Goal: Task Accomplishment & Management: Manage account settings

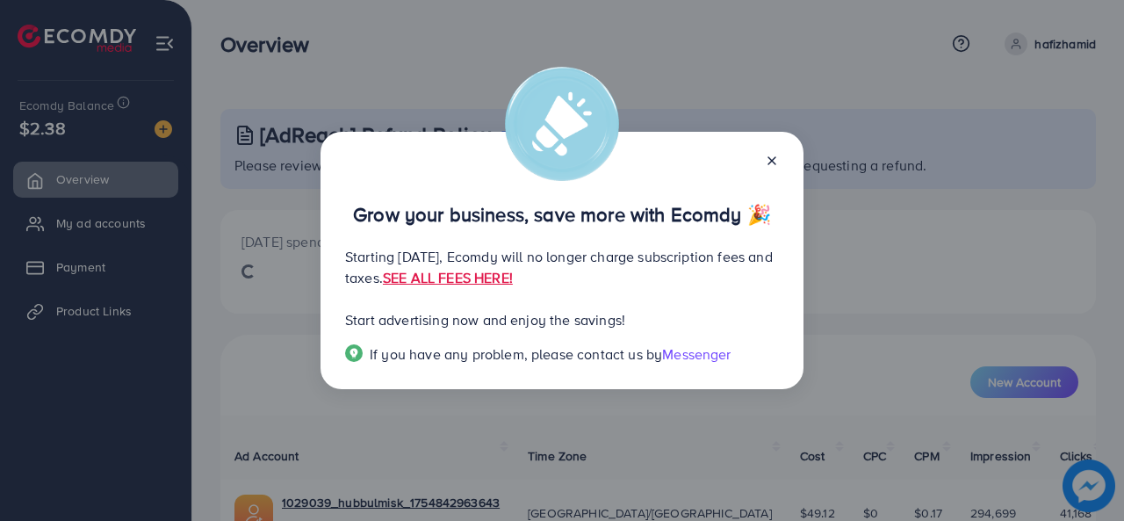
click at [769, 163] on line at bounding box center [771, 160] width 7 height 7
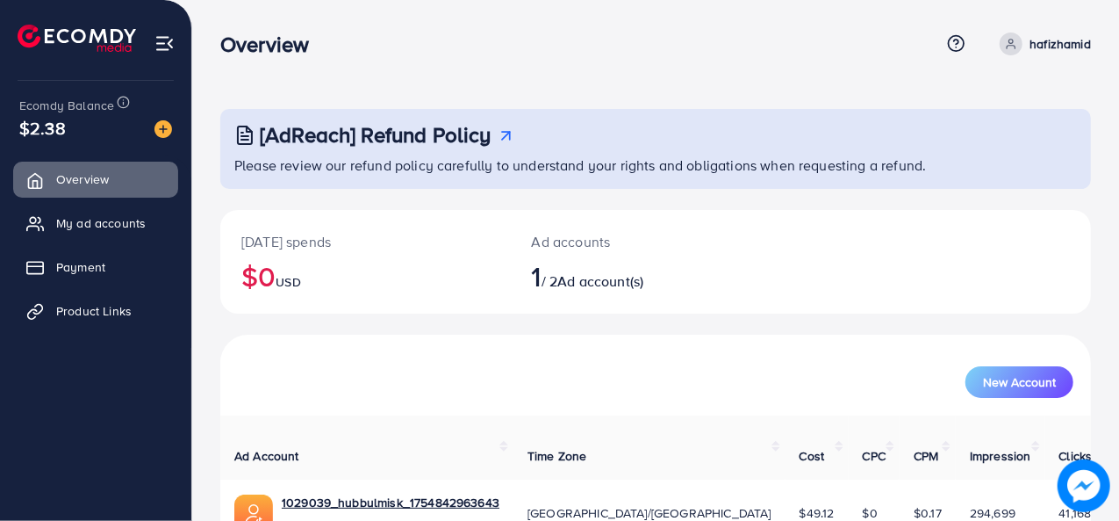
scroll to position [83, 0]
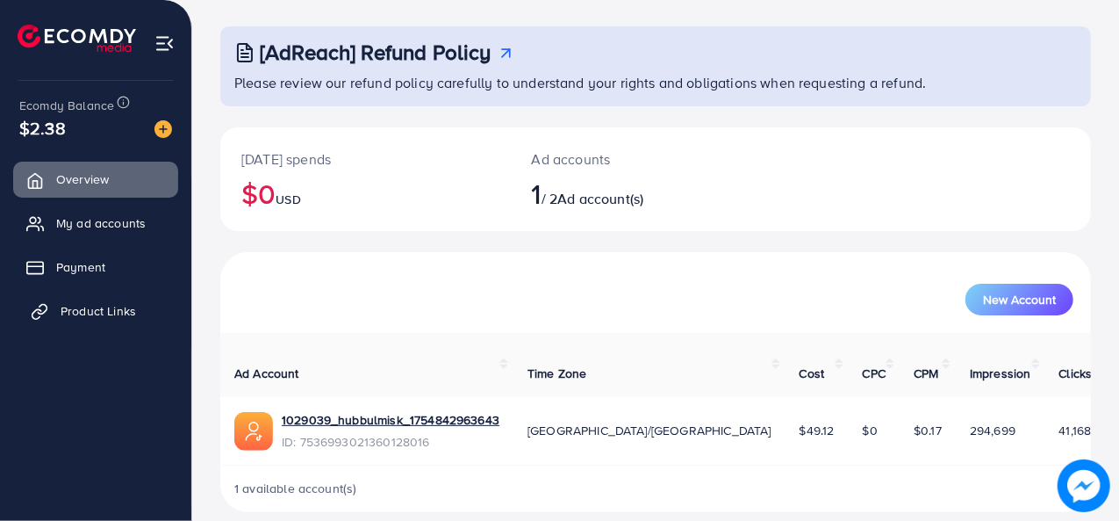
click at [93, 303] on span "Product Links" at bounding box center [99, 311] width 76 height 18
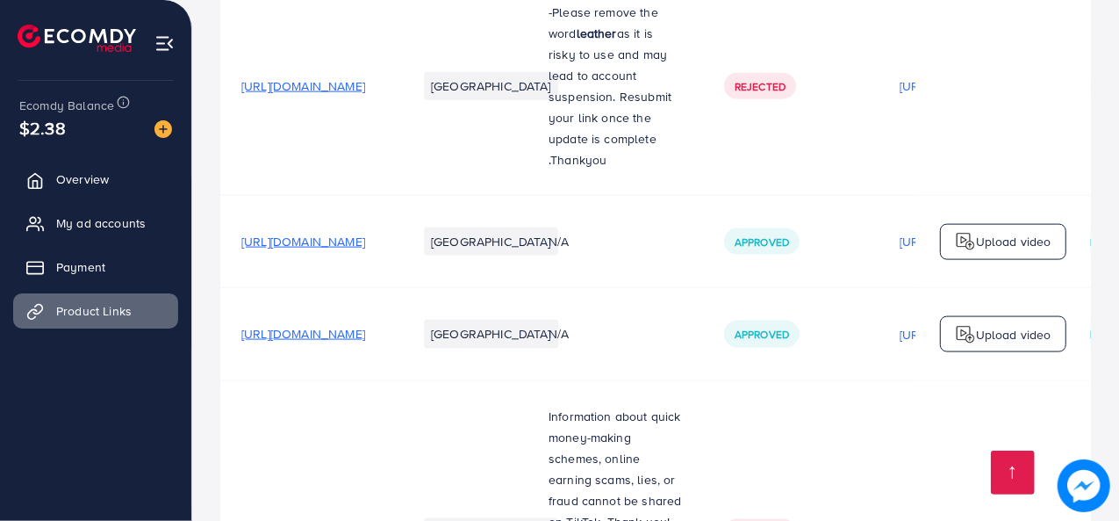
scroll to position [1291, 0]
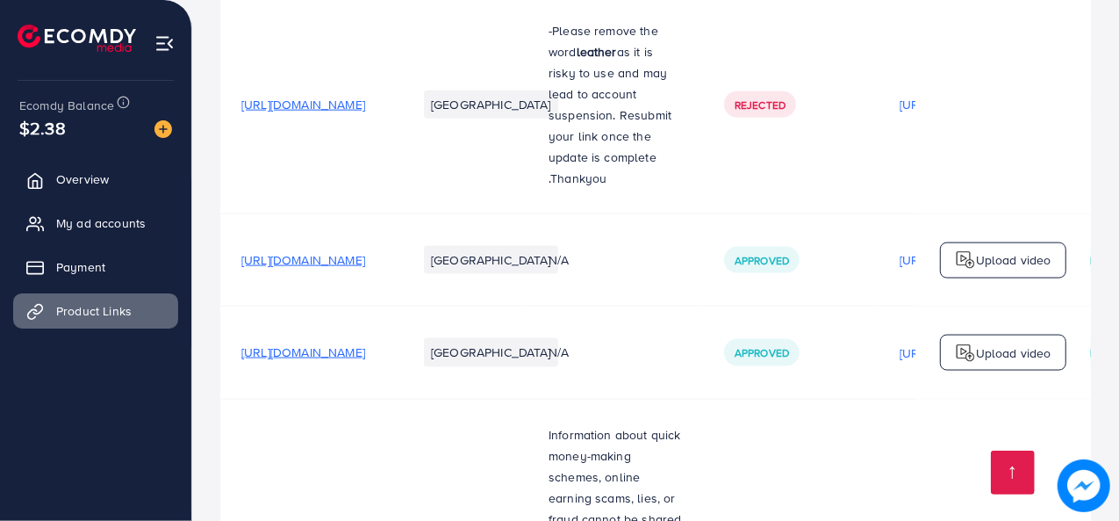
click at [365, 343] on span "[URL][DOMAIN_NAME]" at bounding box center [303, 352] width 124 height 18
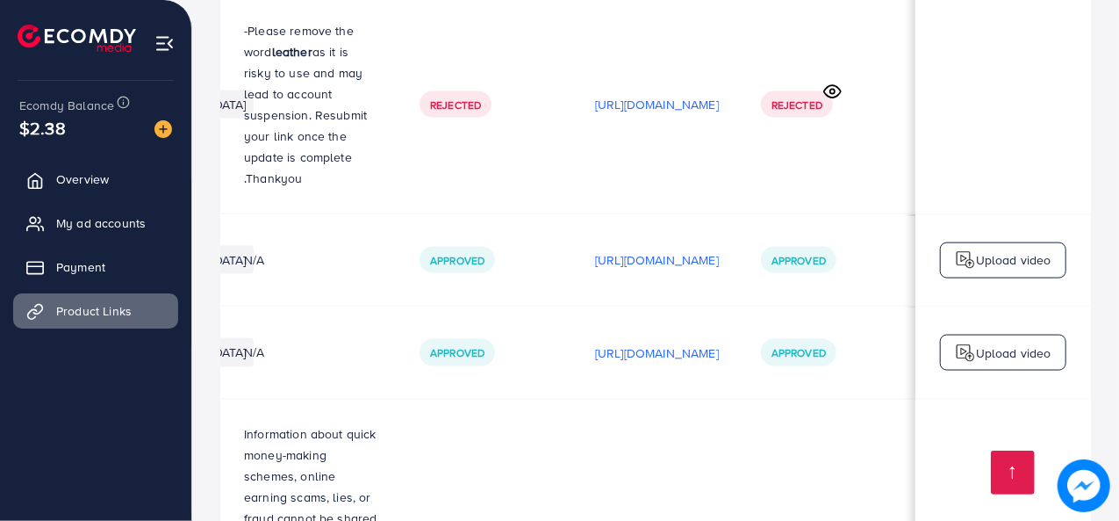
scroll to position [0, 519]
drag, startPoint x: 625, startPoint y: 305, endPoint x: 625, endPoint y: 294, distance: 10.5
click at [625, 340] on div "[URL][DOMAIN_NAME]" at bounding box center [657, 353] width 124 height 26
click at [606, 249] on p "[URL][DOMAIN_NAME]" at bounding box center [657, 259] width 124 height 21
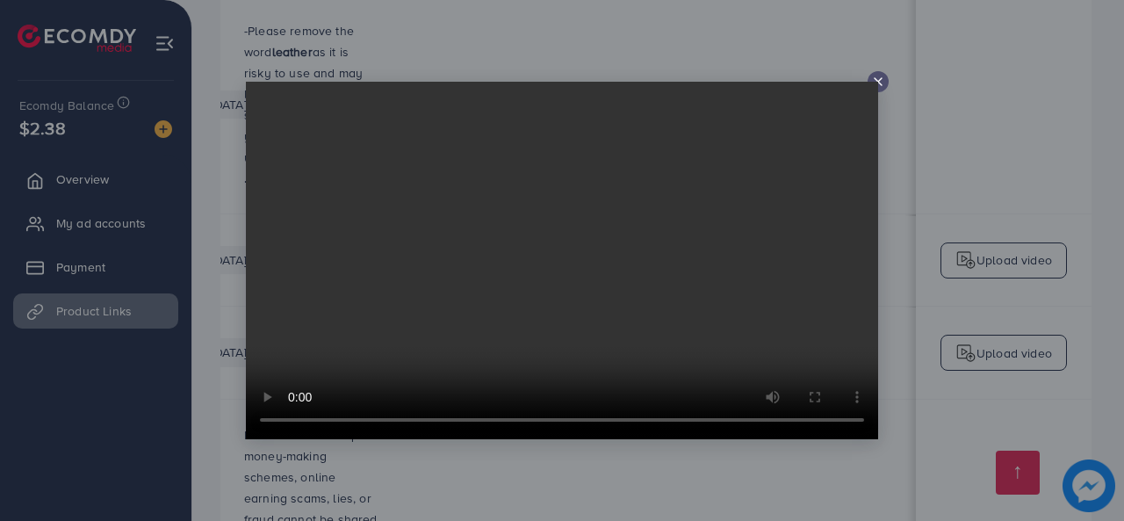
click at [876, 83] on video at bounding box center [562, 260] width 632 height 357
click at [880, 83] on line at bounding box center [877, 81] width 7 height 7
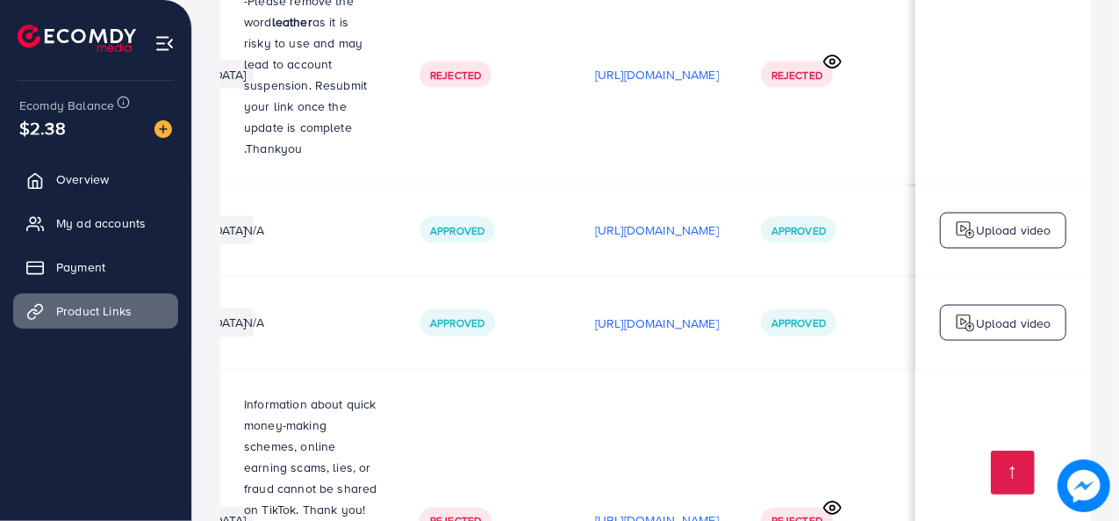
scroll to position [1221, 0]
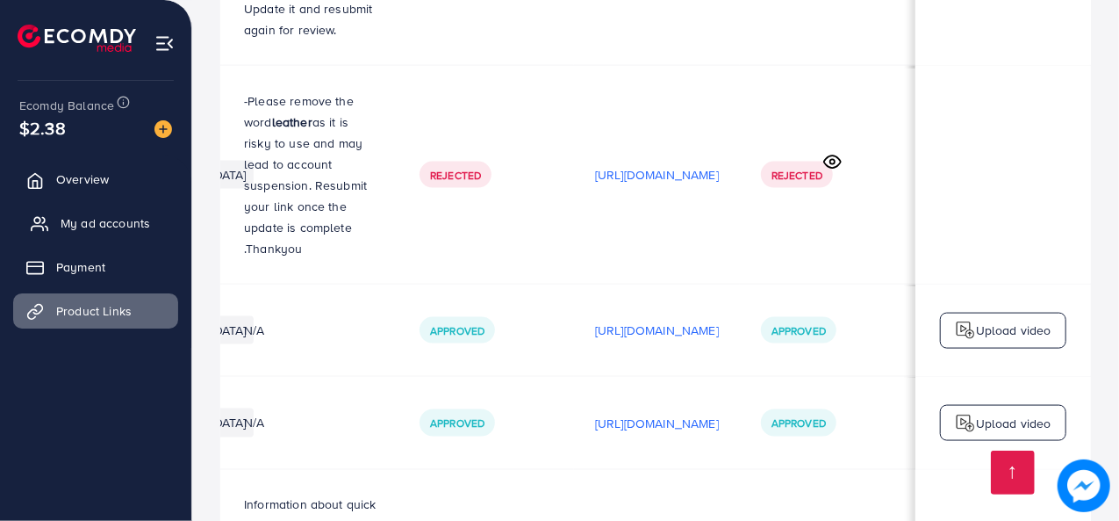
click at [100, 221] on span "My ad accounts" at bounding box center [106, 223] width 90 height 18
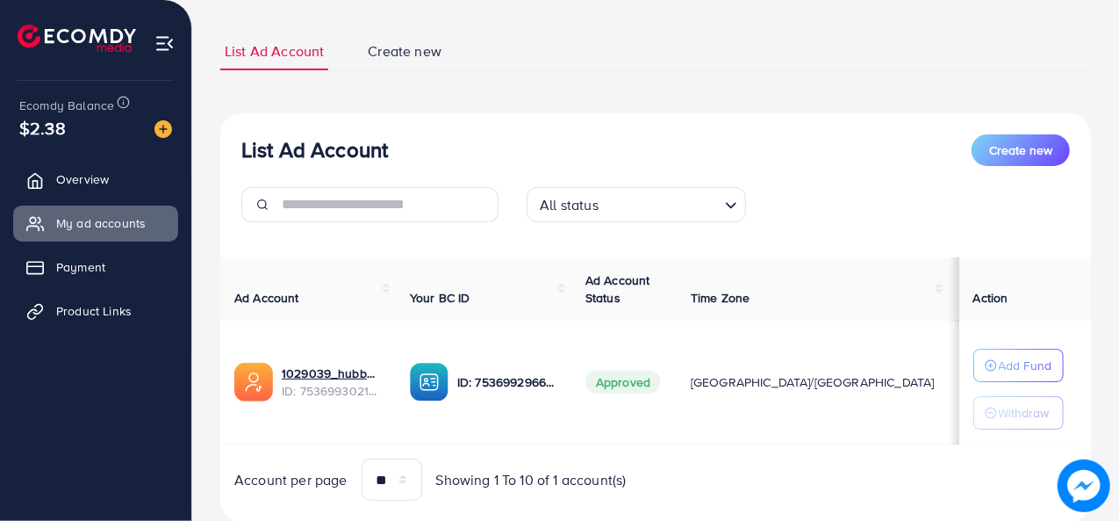
scroll to position [137, 0]
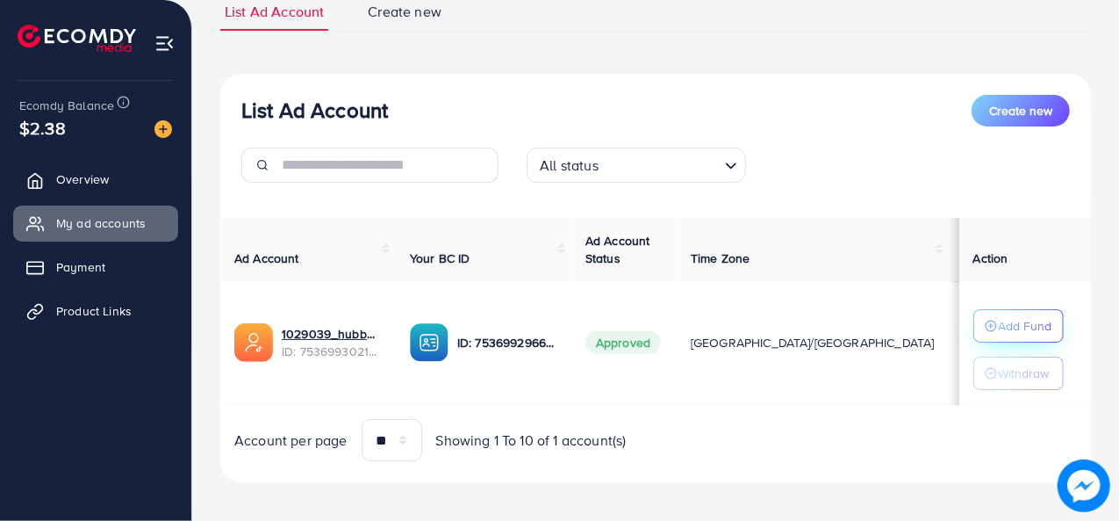
click at [985, 324] on icon "button" at bounding box center [991, 326] width 12 height 12
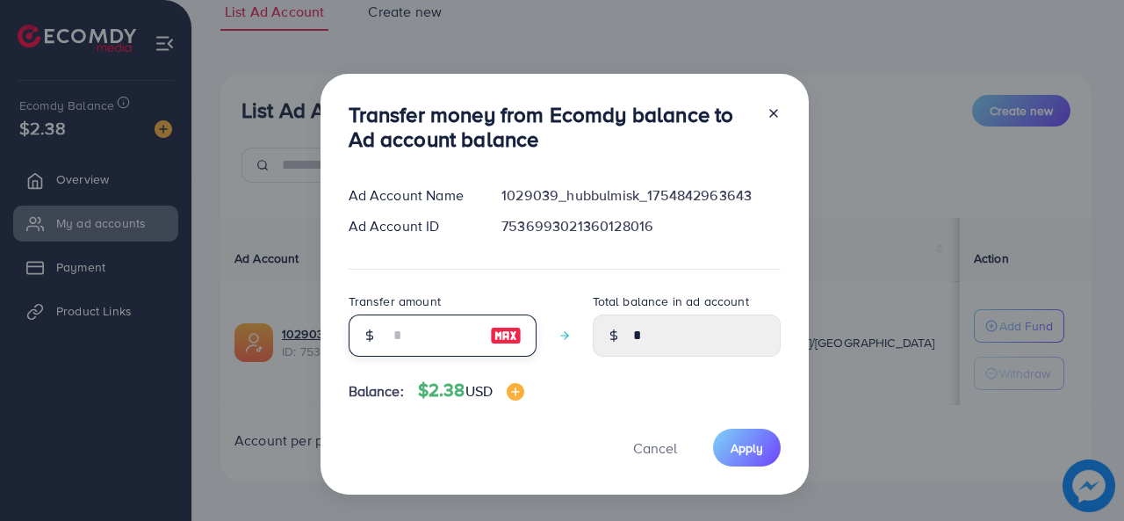
click at [437, 336] on input "number" at bounding box center [433, 335] width 88 height 42
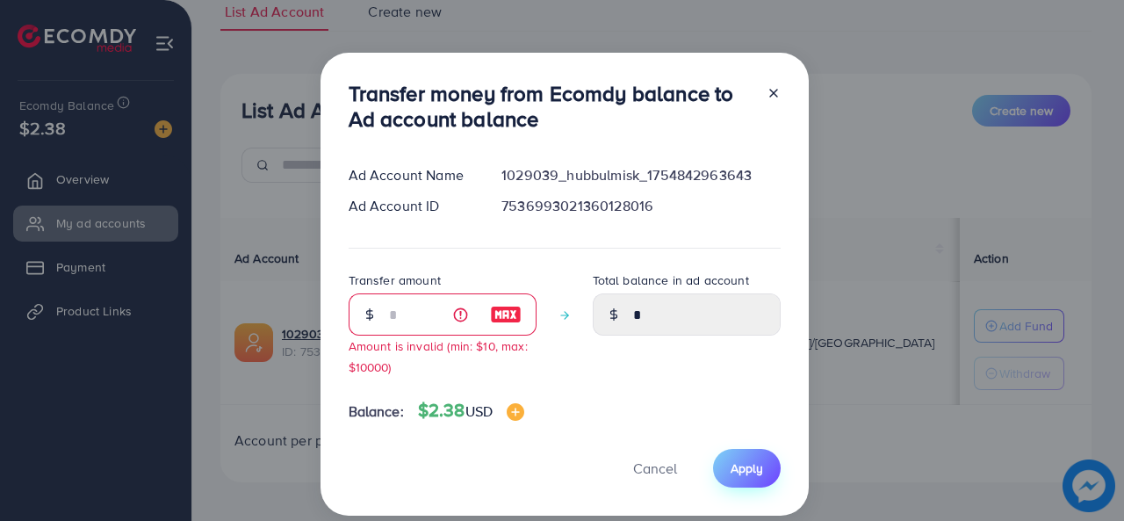
click at [731, 465] on span "Apply" at bounding box center [746, 468] width 32 height 18
click at [419, 317] on input "*" at bounding box center [433, 314] width 88 height 42
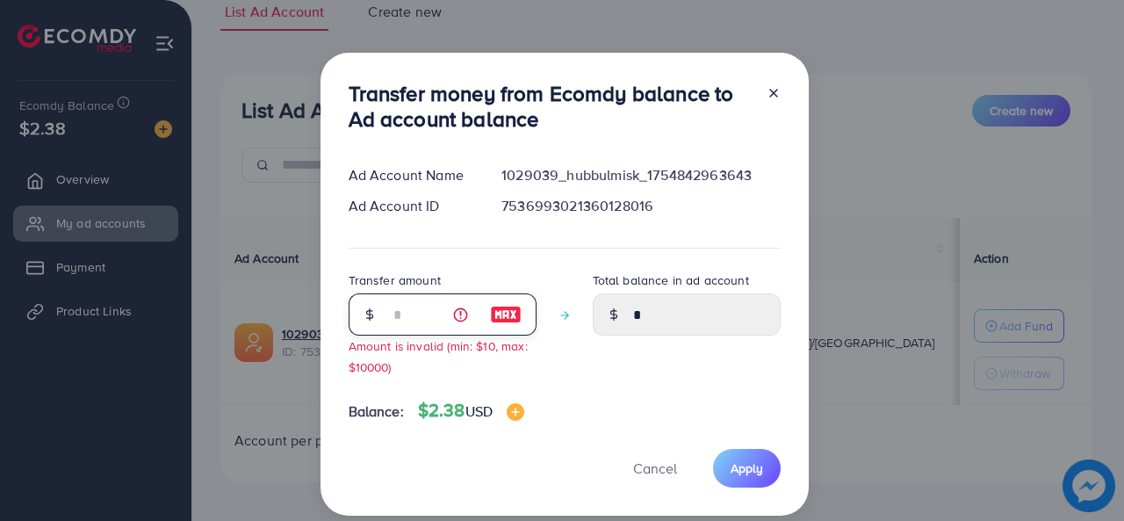
click at [419, 317] on input "*" at bounding box center [433, 314] width 88 height 42
type input "**"
click at [669, 486] on button "Cancel" at bounding box center [655, 468] width 88 height 38
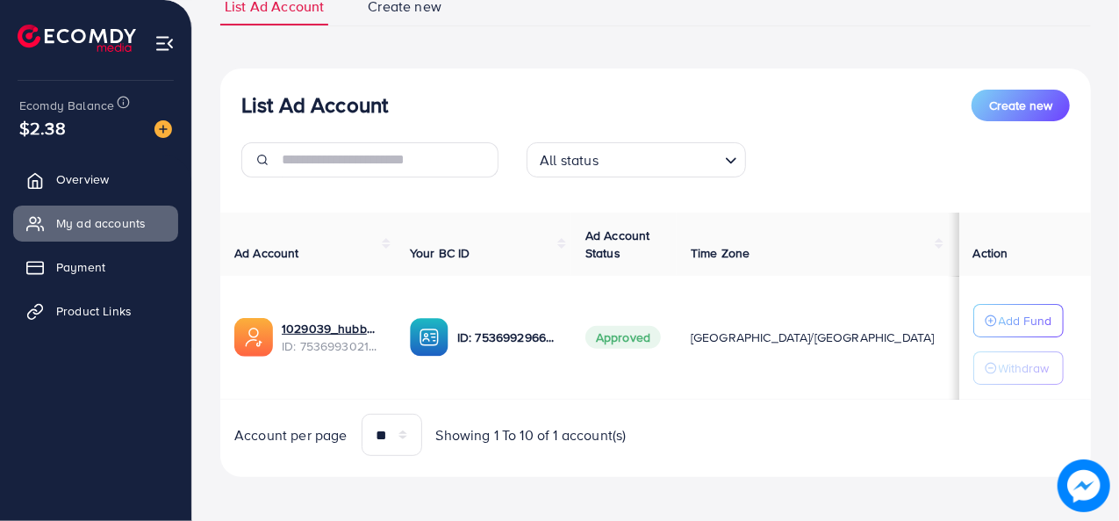
scroll to position [141, 0]
click at [974, 305] on button "Add Fund" at bounding box center [1019, 321] width 90 height 33
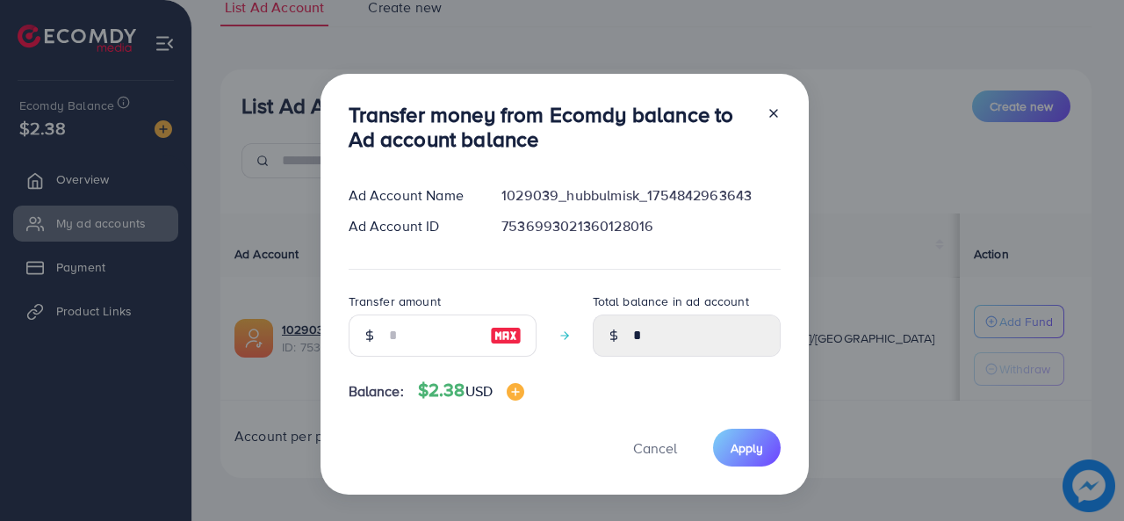
click at [776, 111] on icon at bounding box center [773, 113] width 14 height 14
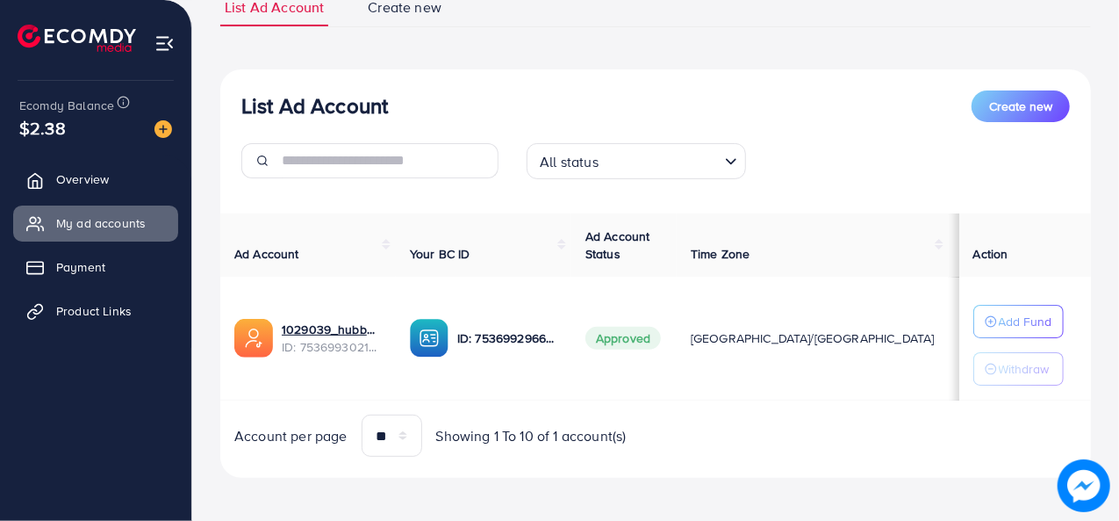
click at [732, 162] on icon "Search for option" at bounding box center [732, 162] width 18 height 18
click at [806, 108] on div "List Ad Account Create new" at bounding box center [655, 106] width 829 height 32
